Goal: Transaction & Acquisition: Book appointment/travel/reservation

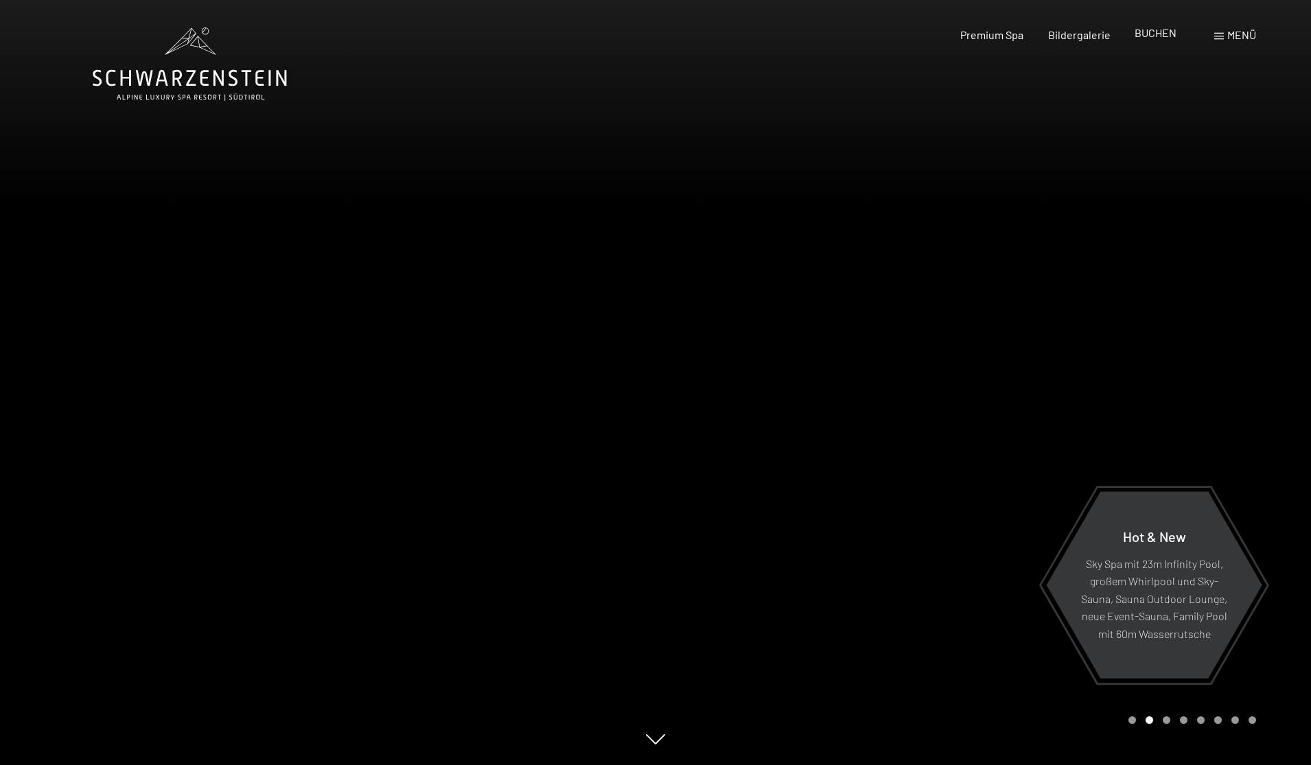
click at [1146, 36] on span "BUCHEN" at bounding box center [1156, 32] width 42 height 13
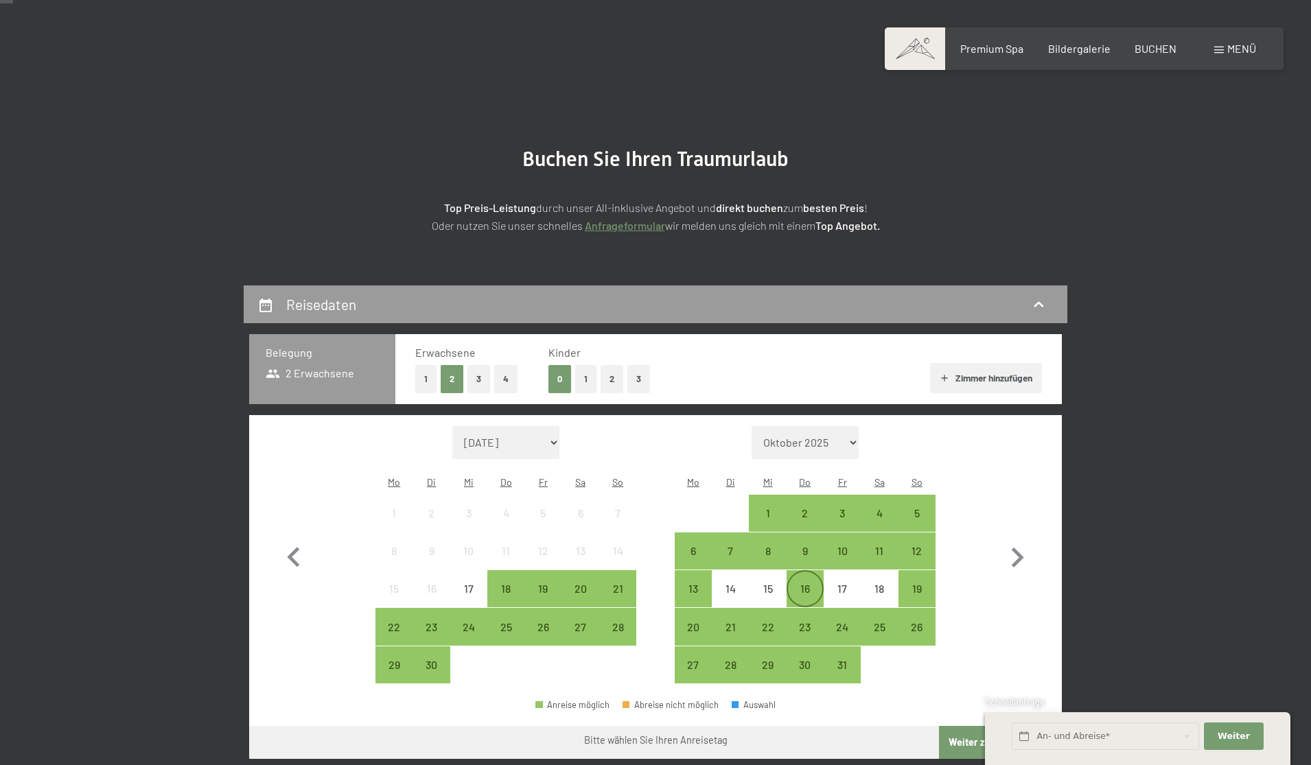
scroll to position [45, 0]
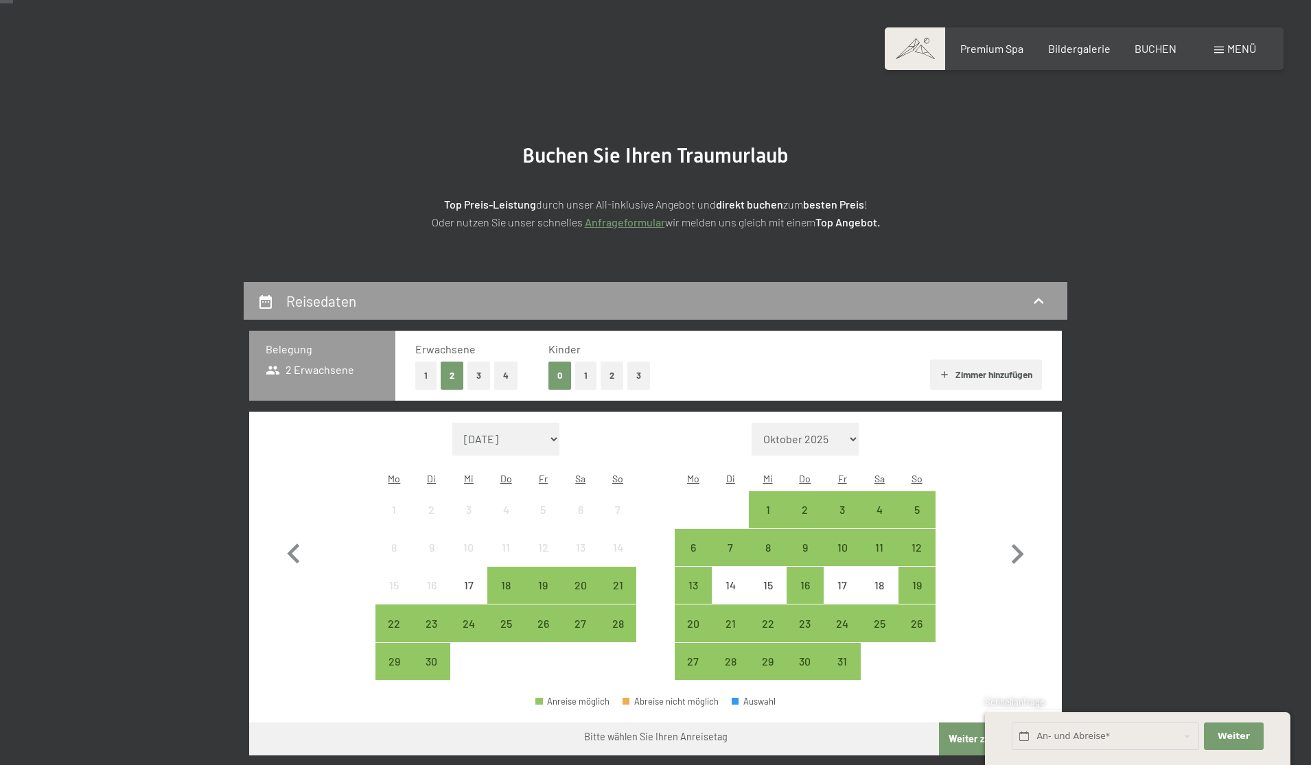
click at [586, 377] on button "1" at bounding box center [585, 376] width 21 height 28
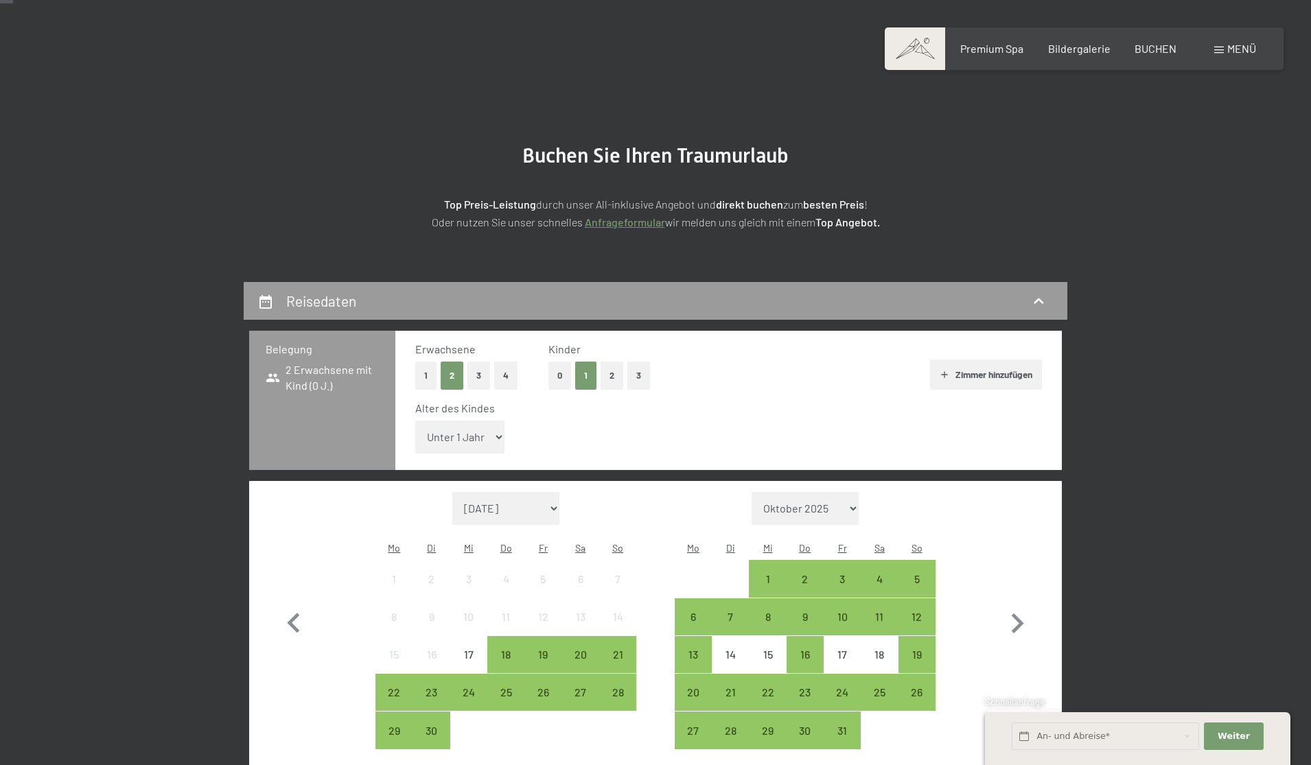
select select "15"
click at [1017, 604] on icon "button" at bounding box center [1018, 624] width 40 height 40
select select "2025-10-01"
select select "2025-11-01"
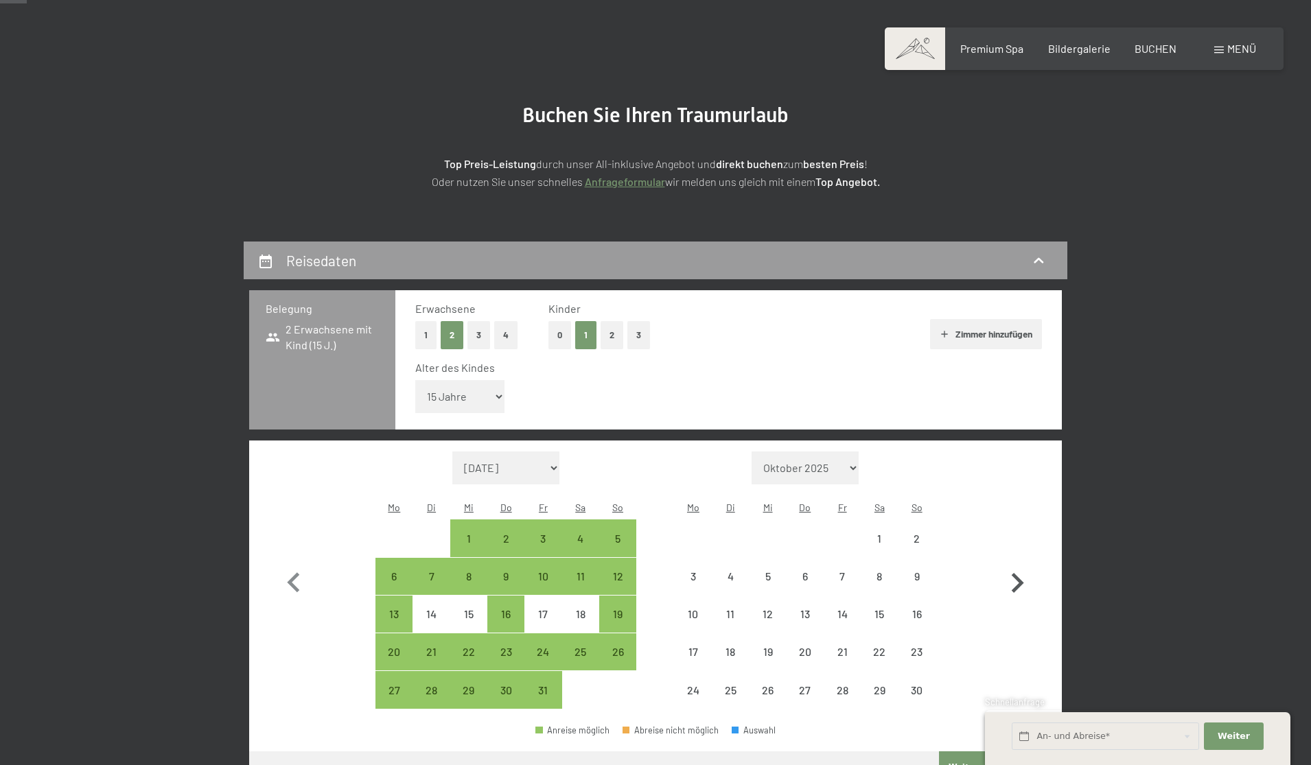
scroll to position [93, 0]
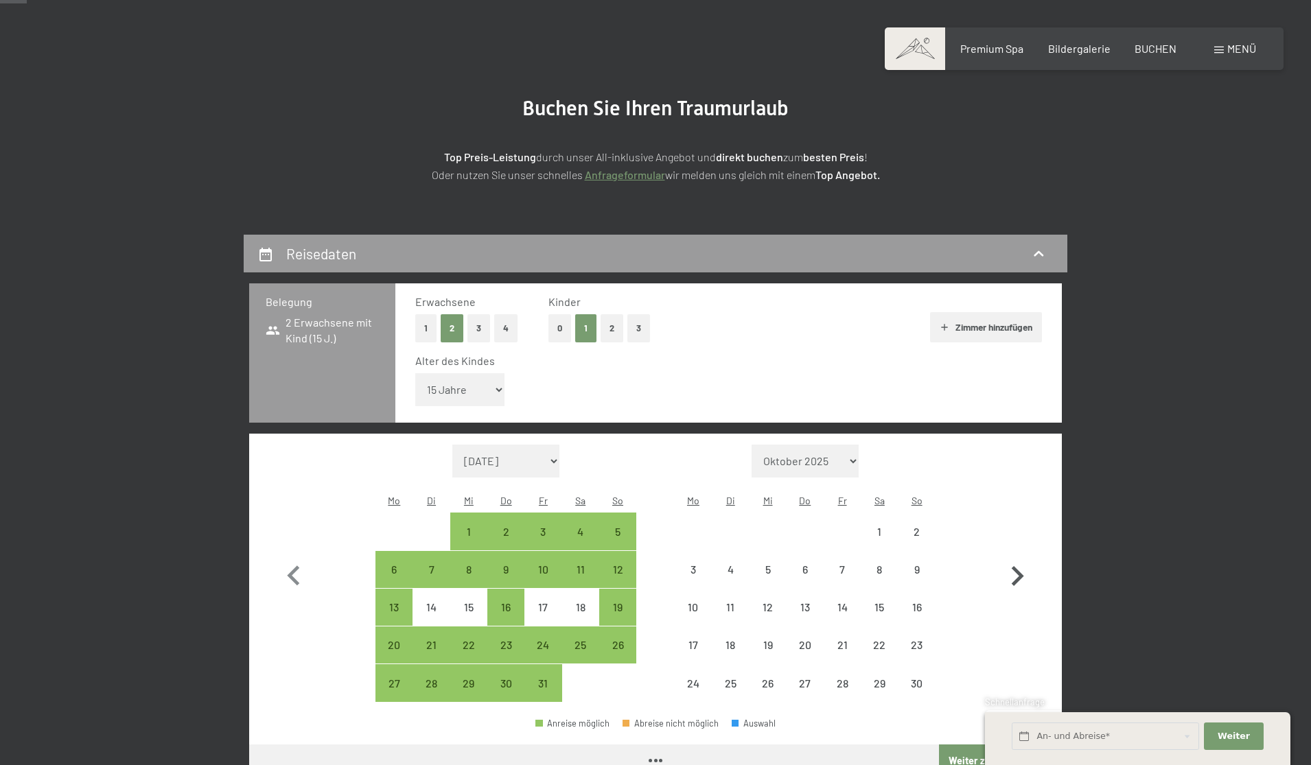
select select "2025-10-01"
select select "2025-11-01"
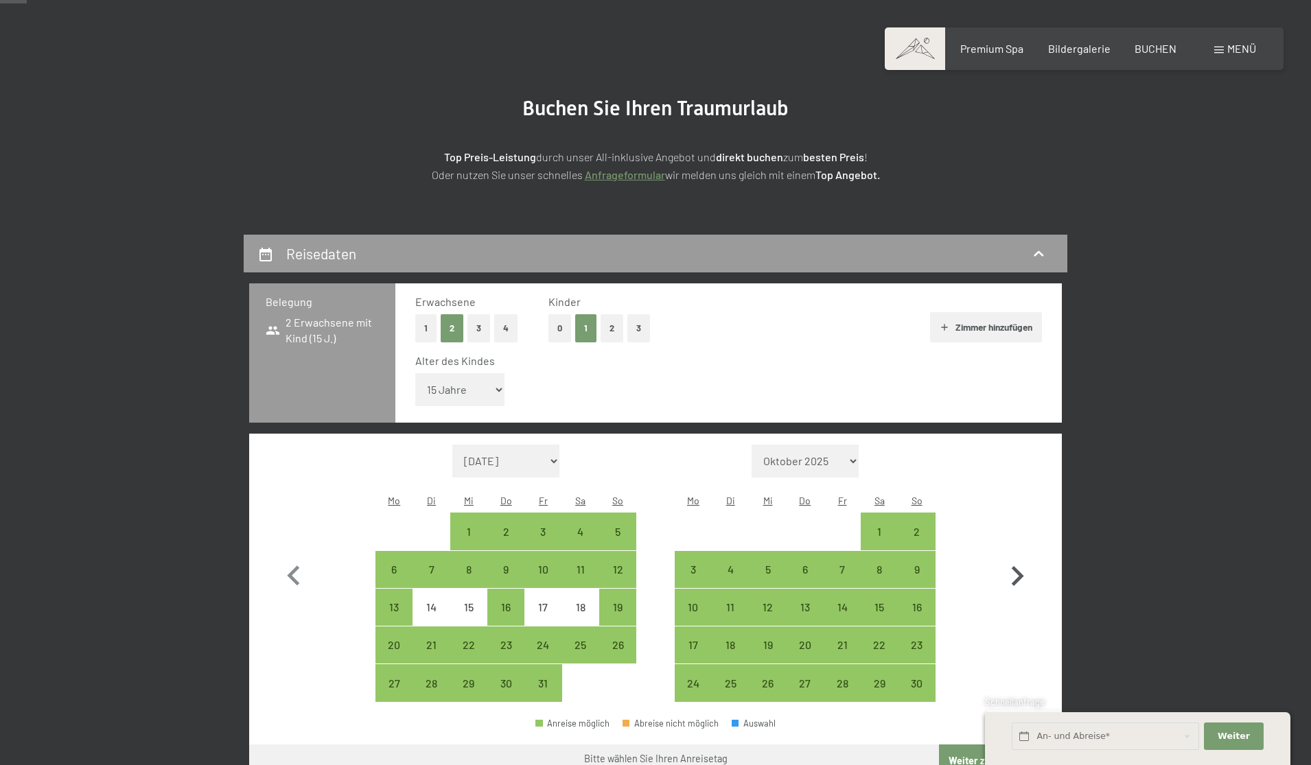
click at [1023, 557] on icon "button" at bounding box center [1018, 577] width 40 height 40
select select "2025-11-01"
select select "2025-12-01"
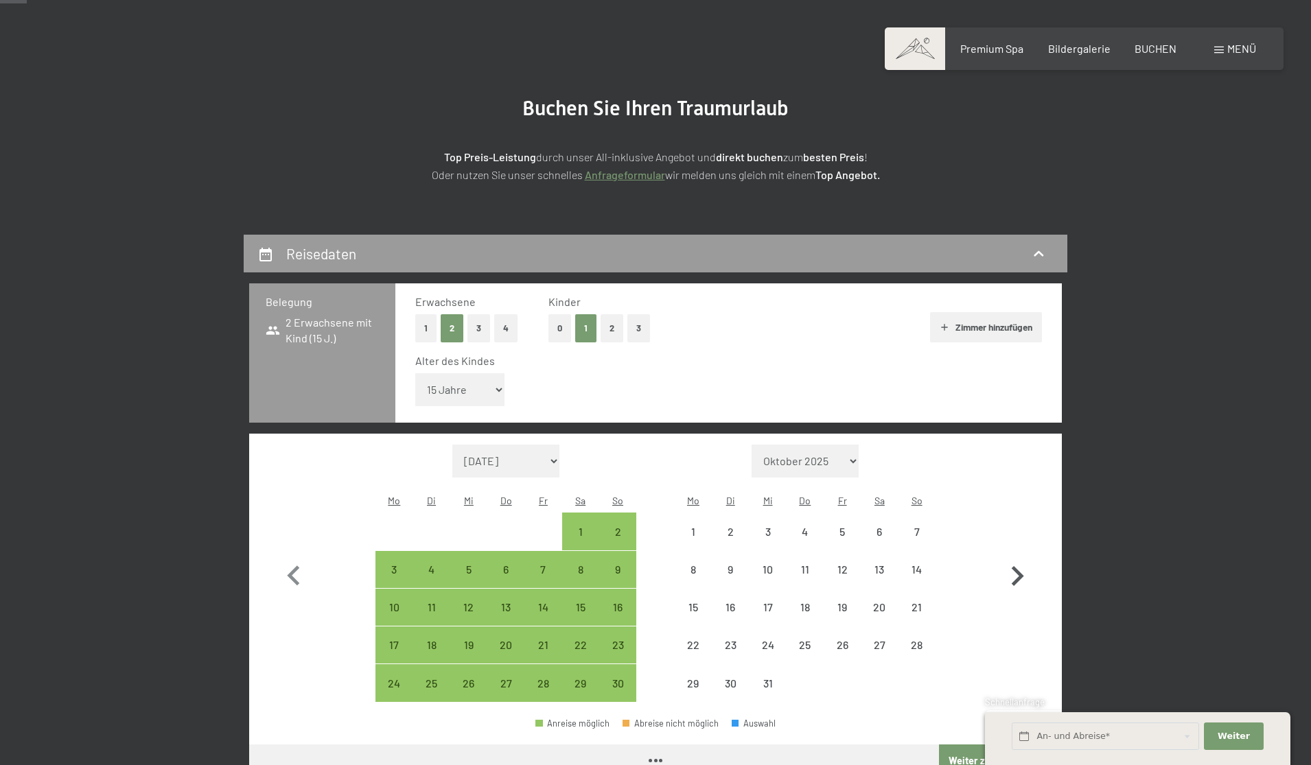
select select "2025-11-01"
select select "2025-12-01"
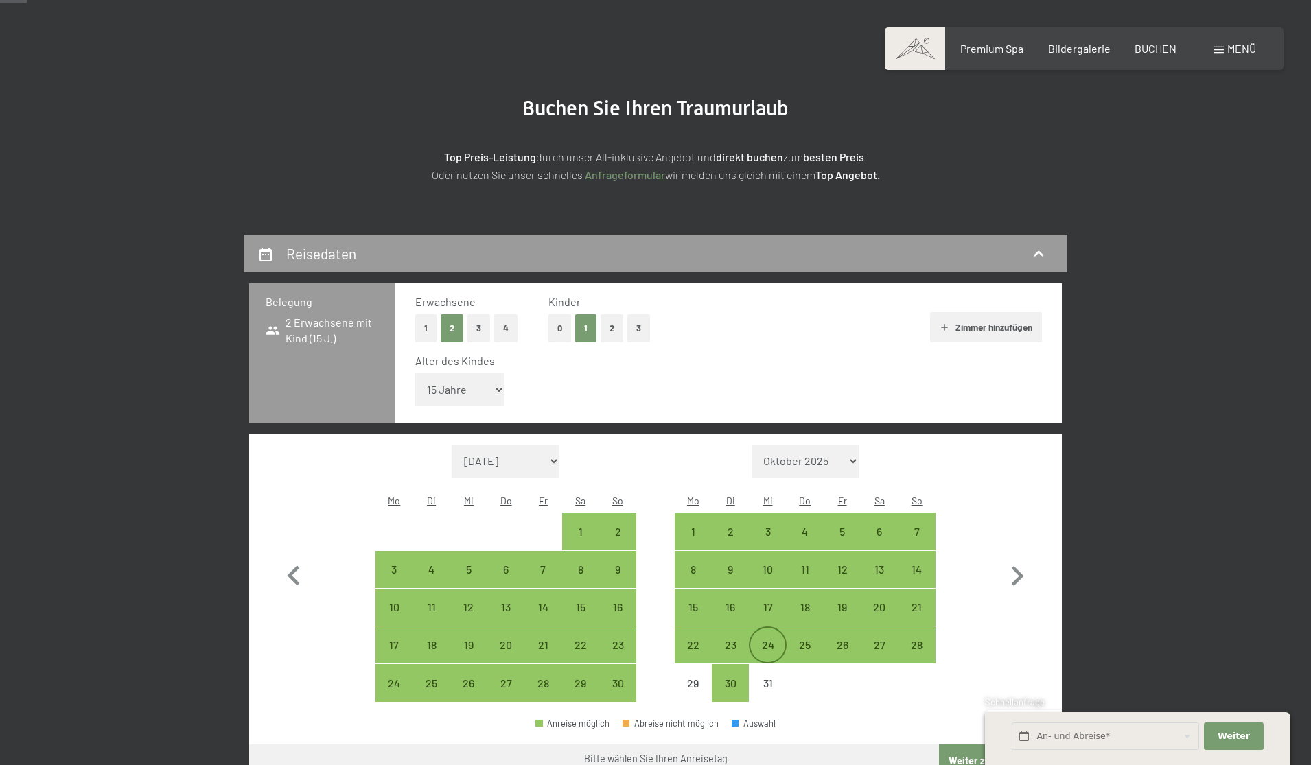
click at [772, 640] on div "24" at bounding box center [767, 657] width 34 height 34
select select "2025-11-01"
select select "2025-12-01"
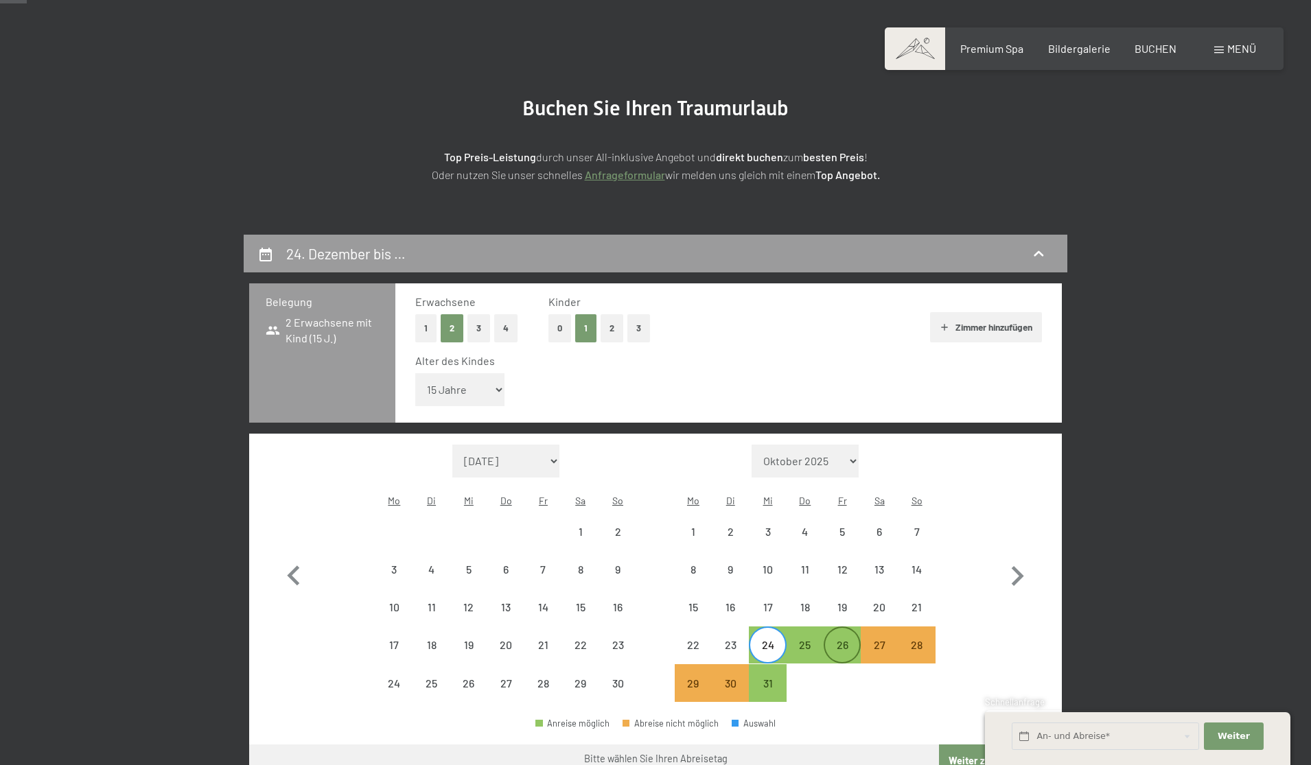
click at [851, 640] on div "26" at bounding box center [842, 657] width 34 height 34
select select "2025-11-01"
select select "2025-12-01"
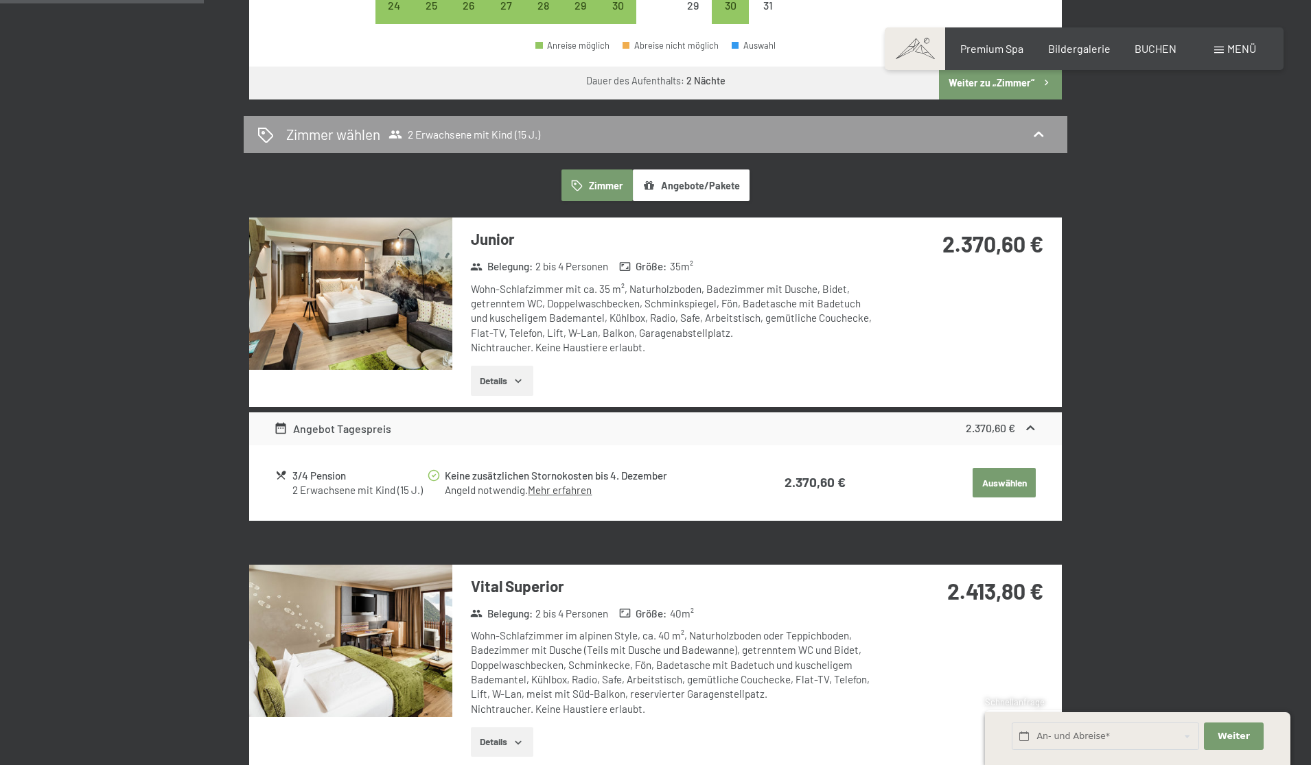
scroll to position [736, 0]
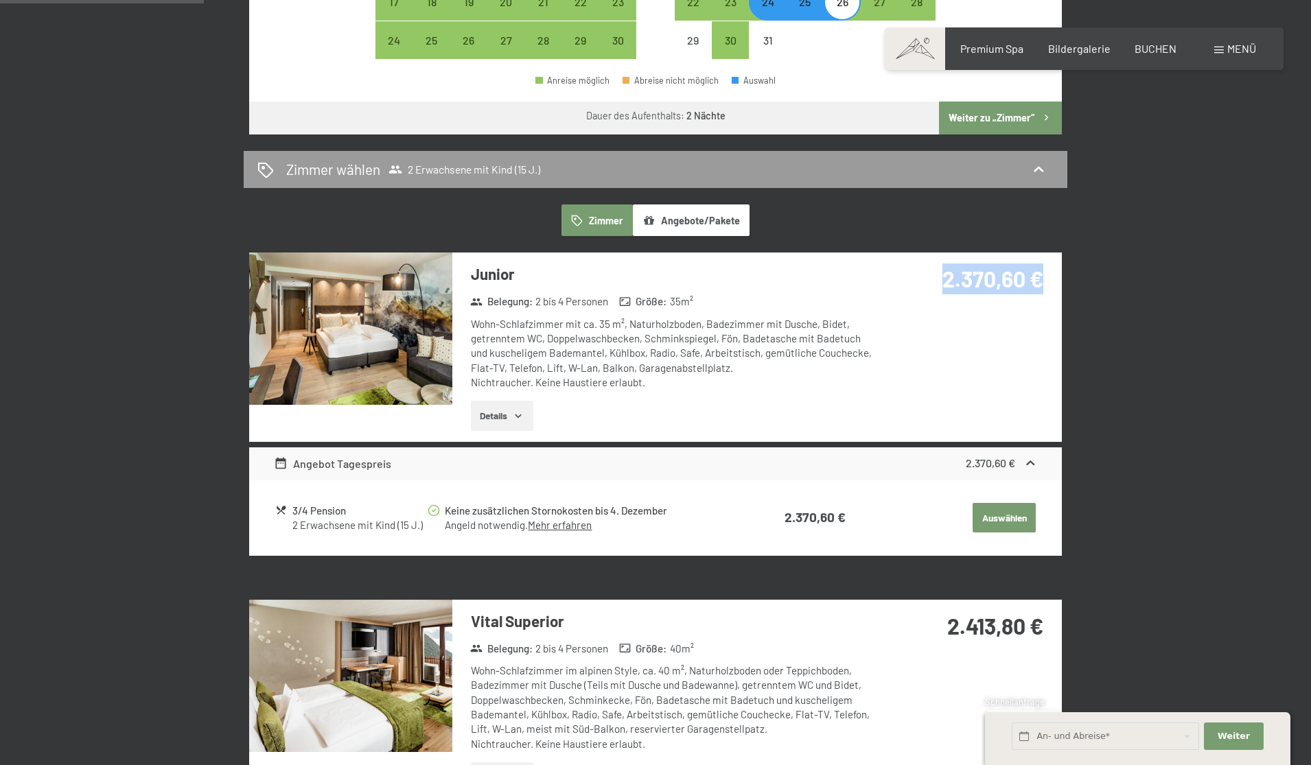
drag, startPoint x: 945, startPoint y: 242, endPoint x: 1047, endPoint y: 246, distance: 102.4
click at [1047, 253] on div "2.370,60 €" at bounding box center [970, 296] width 183 height 86
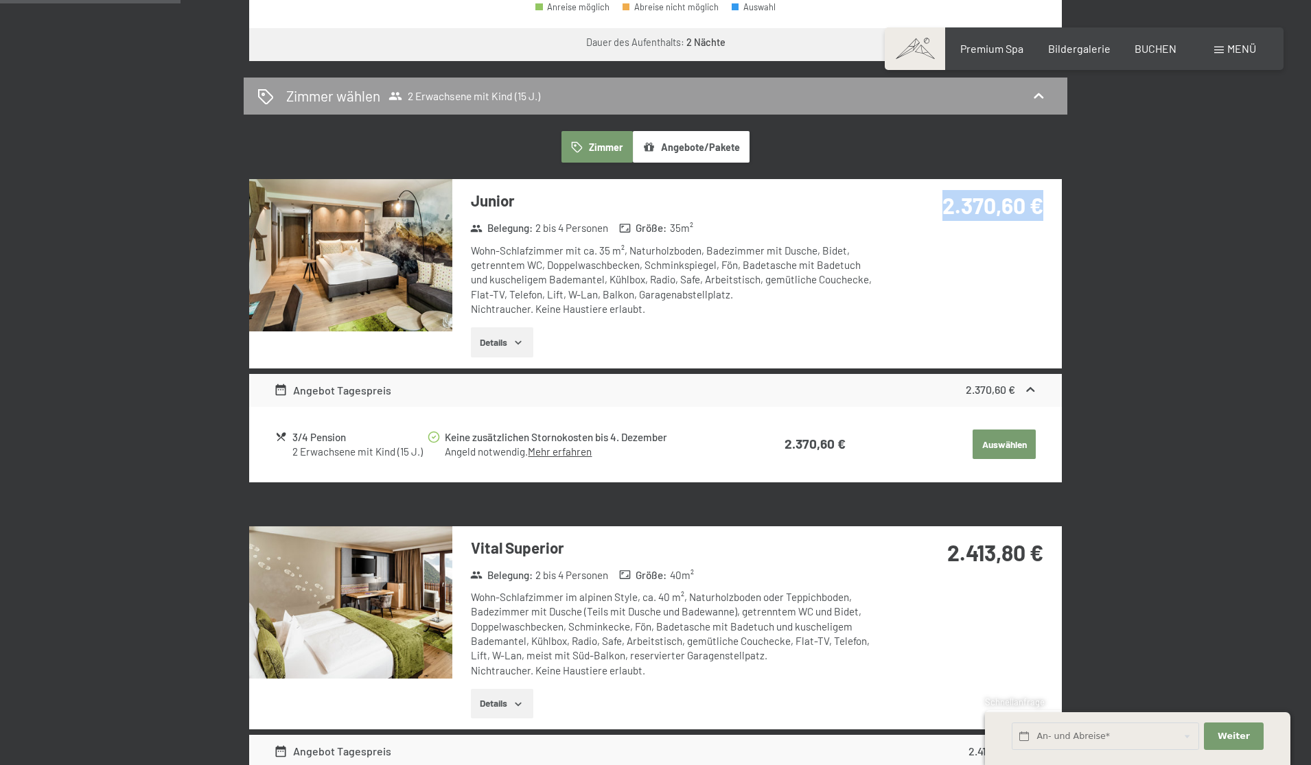
scroll to position [601, 0]
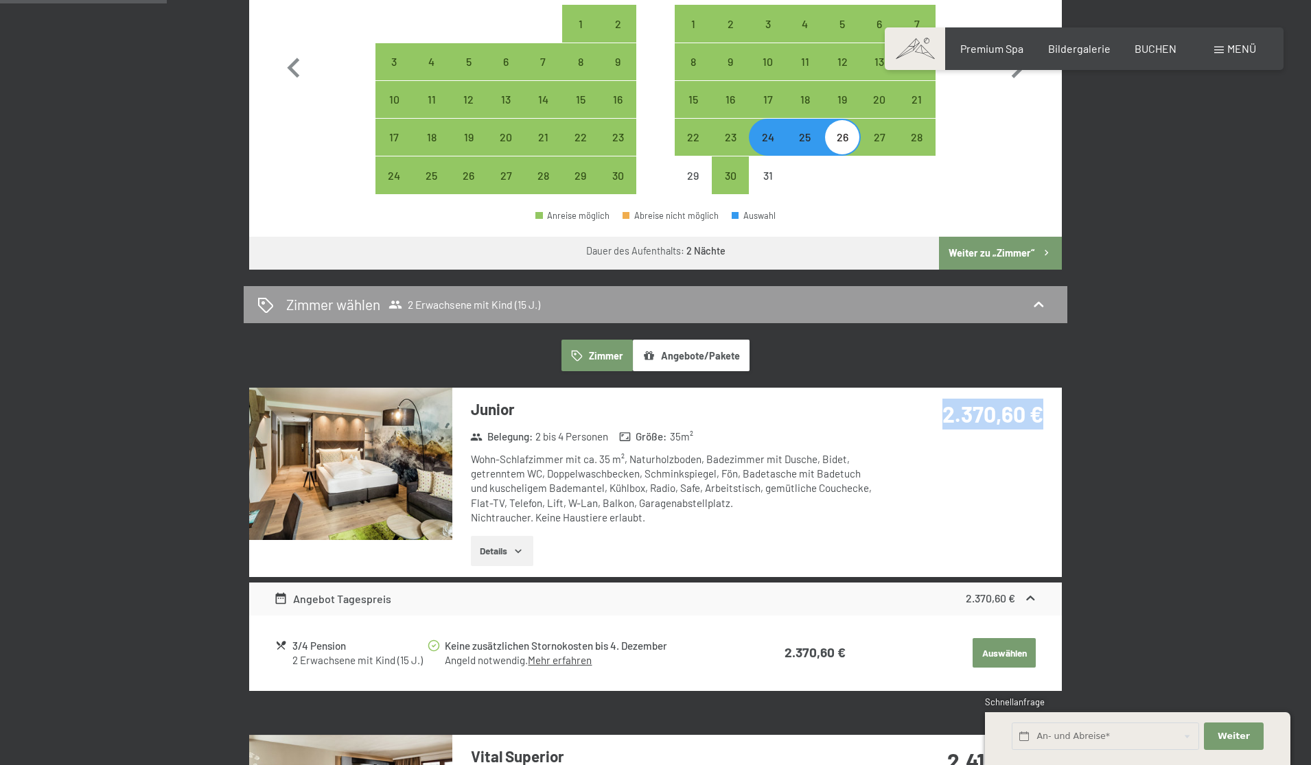
click at [509, 536] on button "Details" at bounding box center [502, 551] width 62 height 30
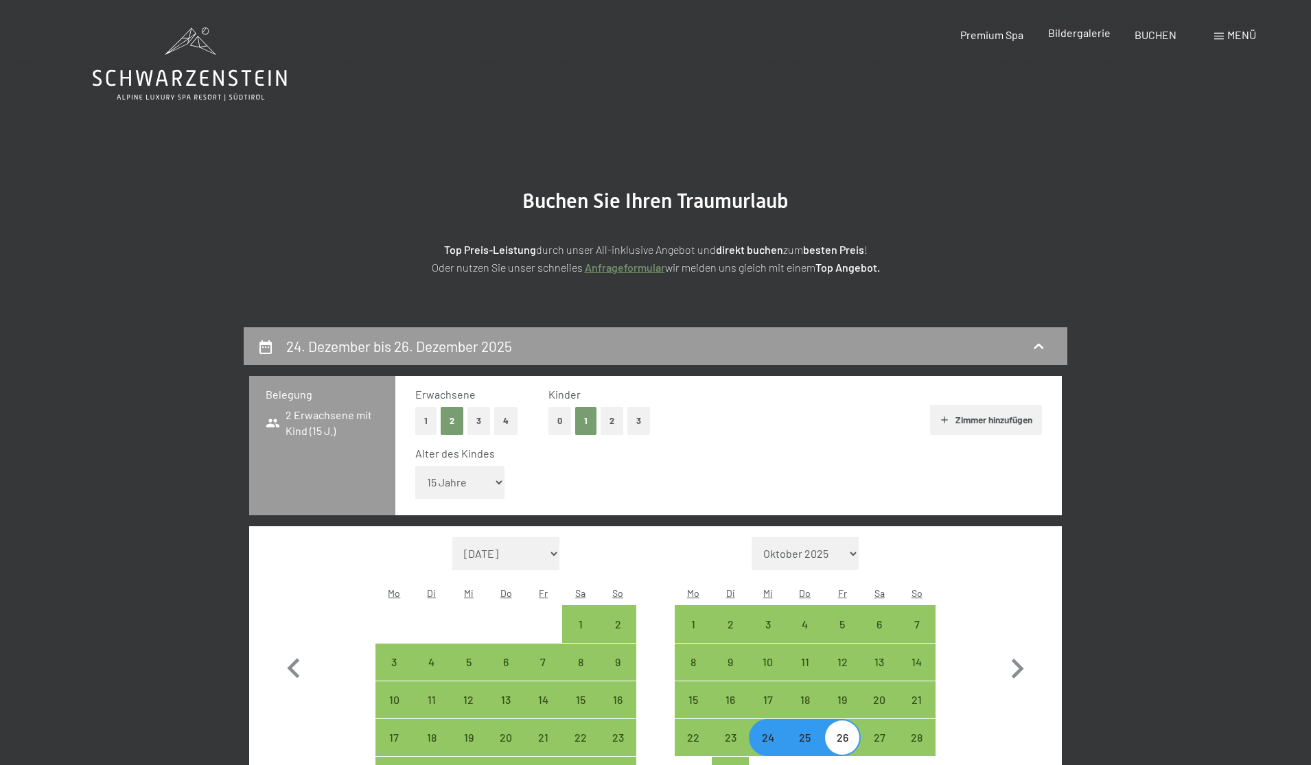
scroll to position [0, 0]
click at [1063, 41] on div "Premium Spa Bildergalerie BUCHEN" at bounding box center [1056, 34] width 288 height 15
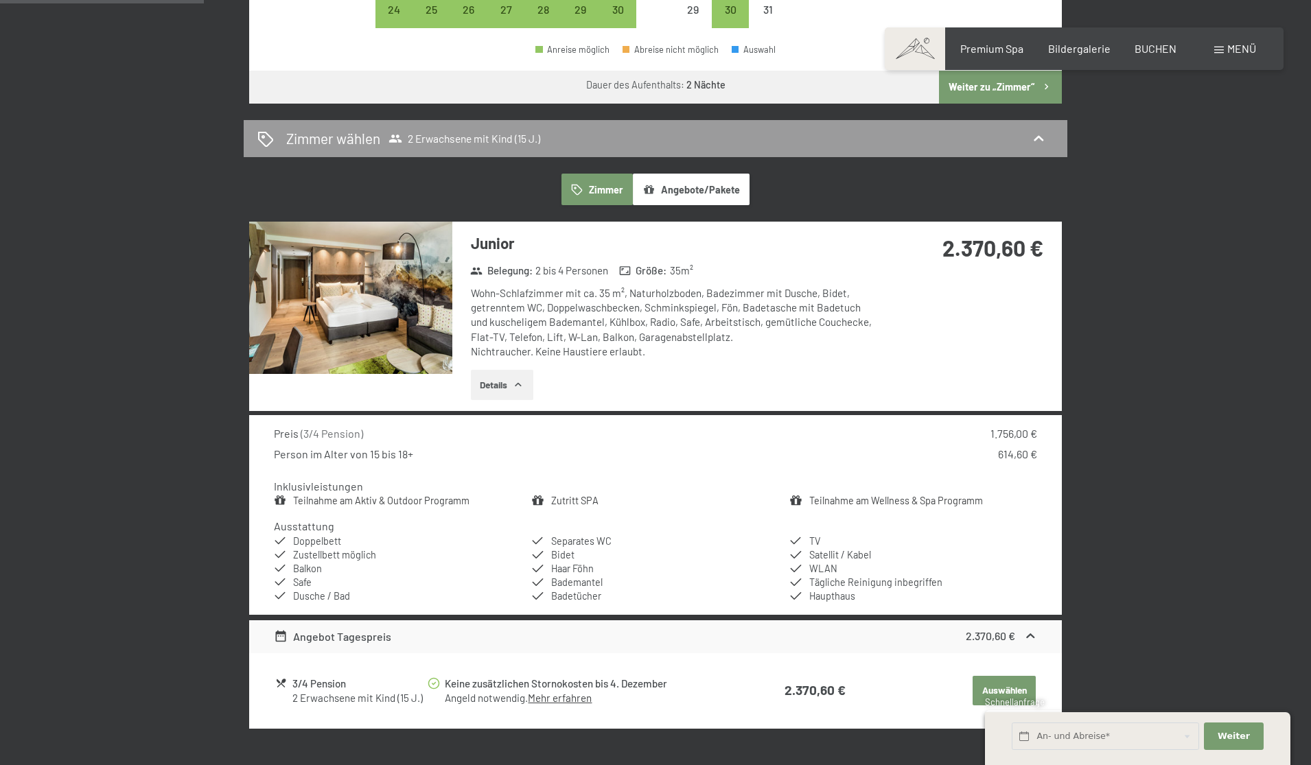
scroll to position [768, 0]
click at [1072, 47] on span "Bildergalerie" at bounding box center [1079, 46] width 62 height 13
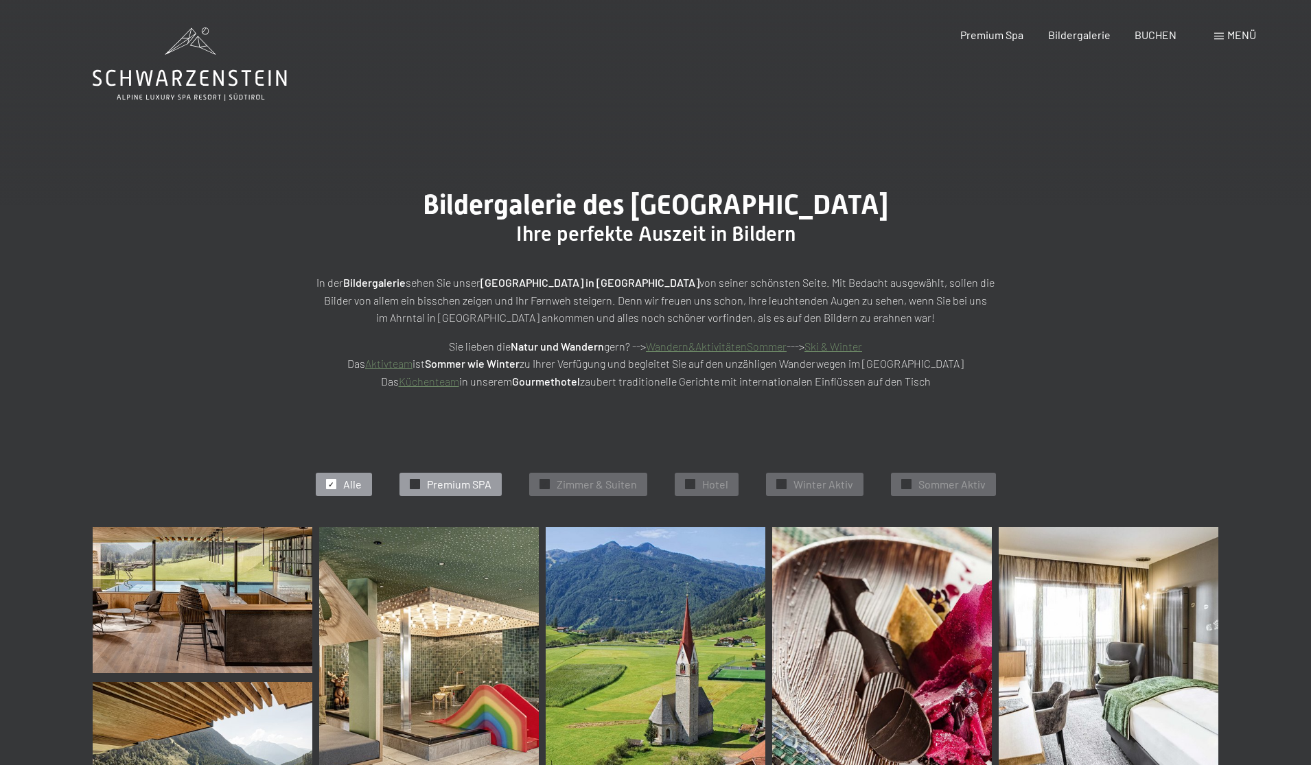
click at [471, 487] on span "Premium SPA" at bounding box center [459, 484] width 65 height 15
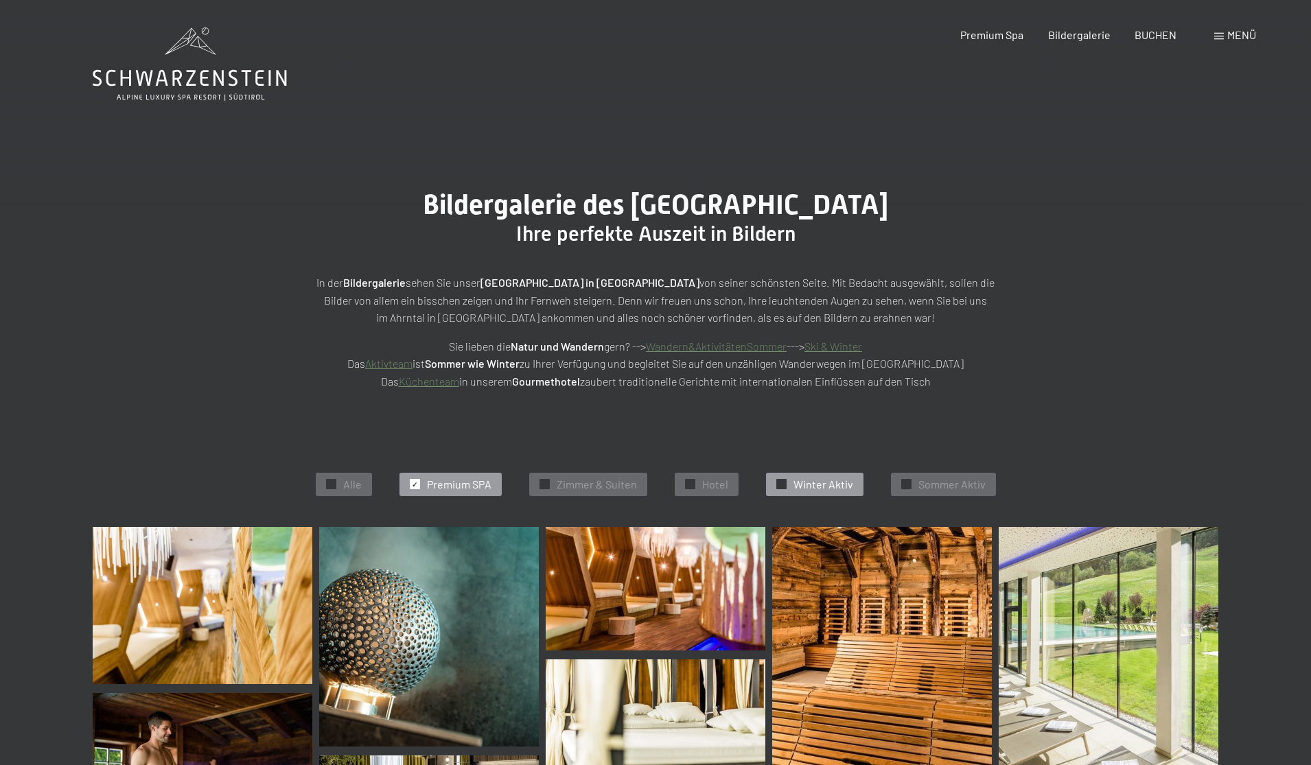
click at [803, 473] on div "✓ Winter Aktiv" at bounding box center [814, 484] width 97 height 23
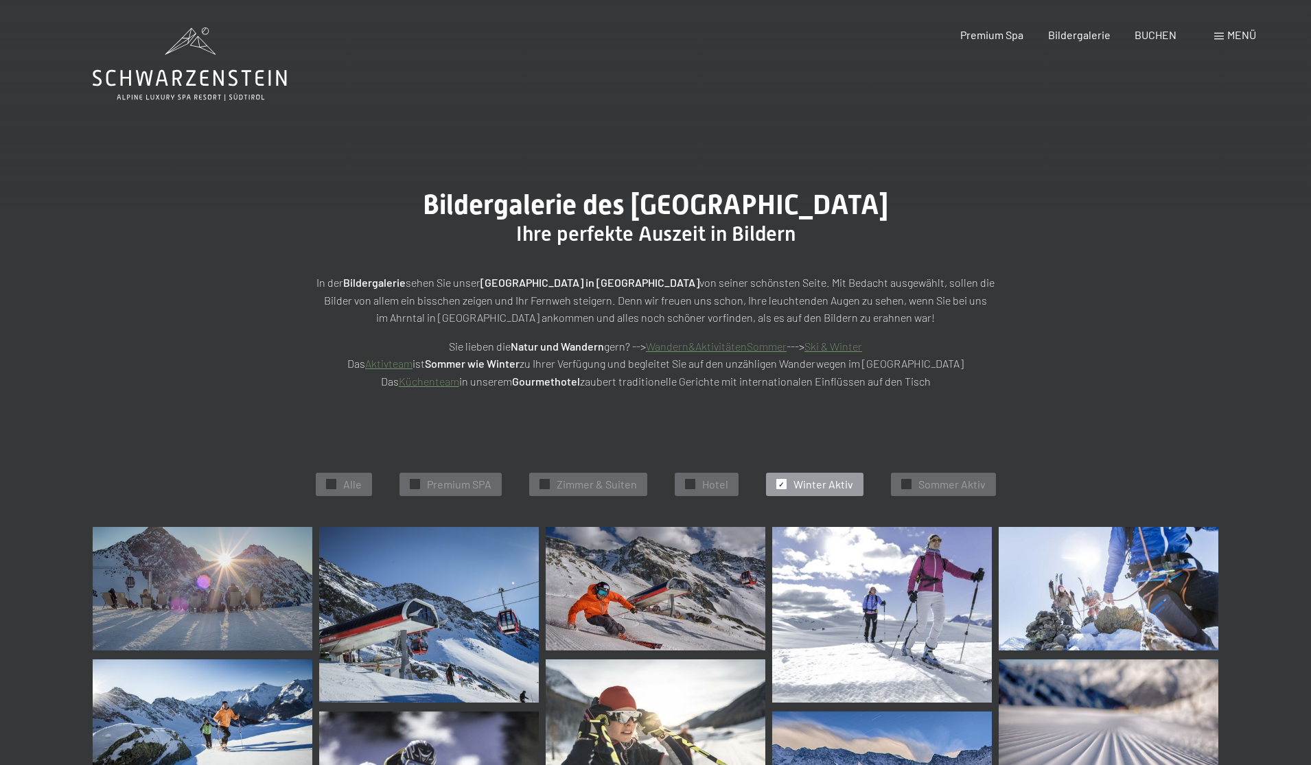
click at [1221, 34] on span at bounding box center [1219, 36] width 10 height 7
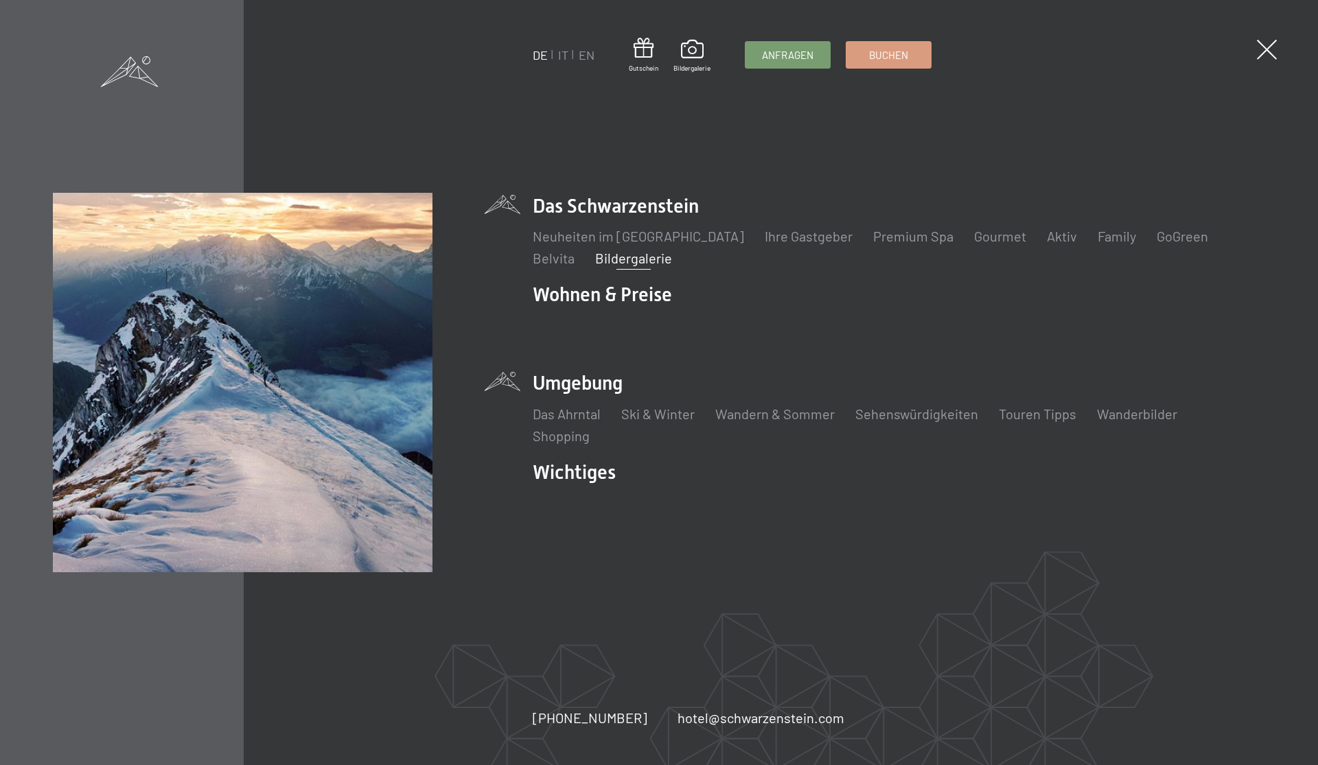
click at [604, 422] on ul "Das Ahrntal Ski & Winter Skifahren Skischule Wandern & Sommer Wandern Biken Seh…" at bounding box center [899, 424] width 733 height 41
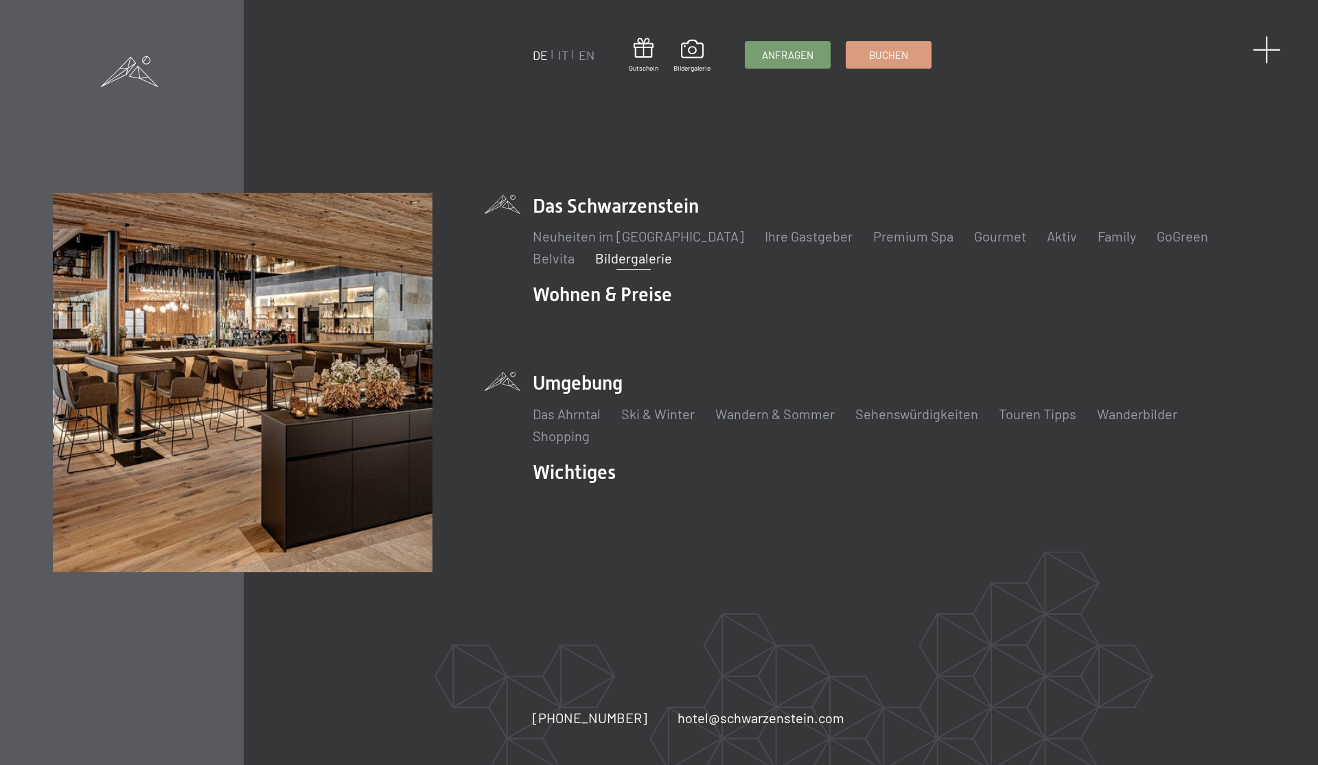
click at [1265, 61] on span at bounding box center [1267, 50] width 28 height 28
